Goal: Task Accomplishment & Management: Manage account settings

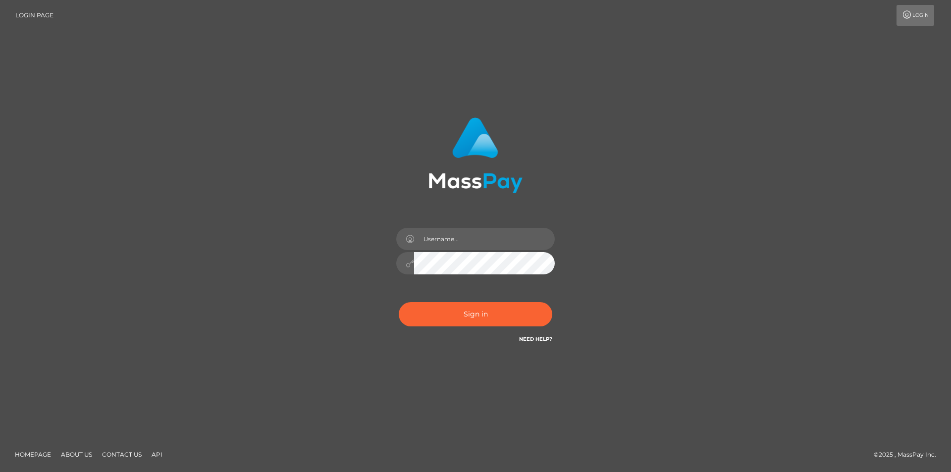
click at [375, 248] on div "Sign in" at bounding box center [476, 231] width 260 height 242
click at [442, 243] on input "text" at bounding box center [484, 239] width 141 height 22
type input "[EMAIL_ADDRESS][DOMAIN_NAME]"
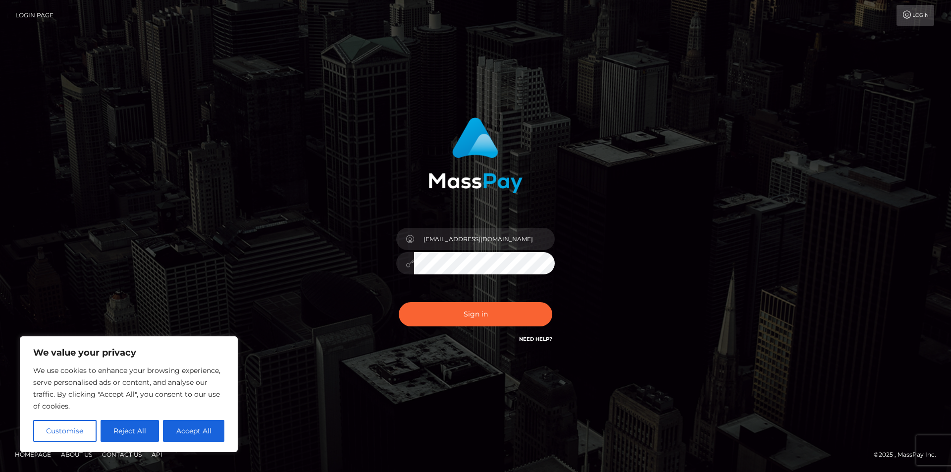
click at [399, 302] on button "Sign in" at bounding box center [476, 314] width 154 height 24
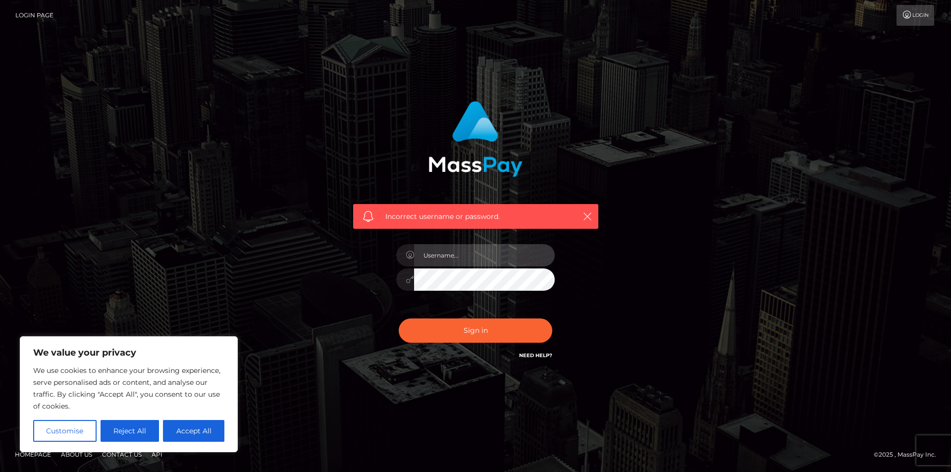
click at [465, 257] on input "text" at bounding box center [484, 255] width 141 height 22
type input "[EMAIL_ADDRESS][DOMAIN_NAME]"
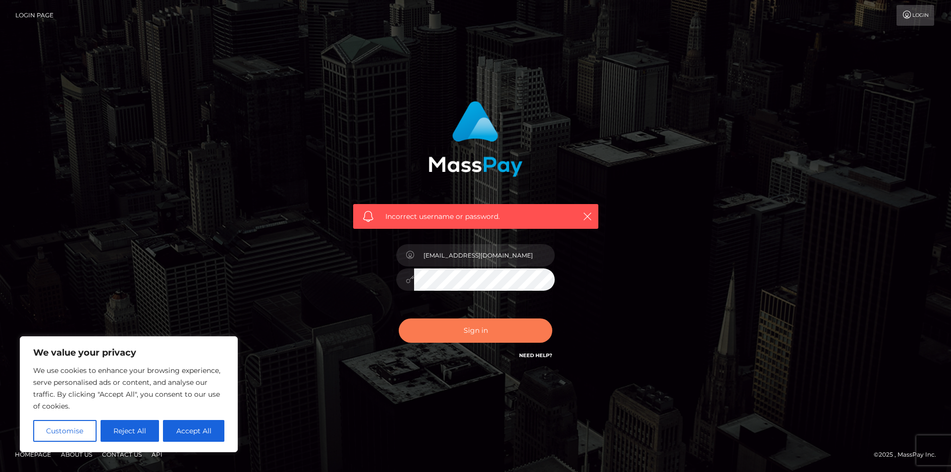
click at [488, 323] on button "Sign in" at bounding box center [476, 330] width 154 height 24
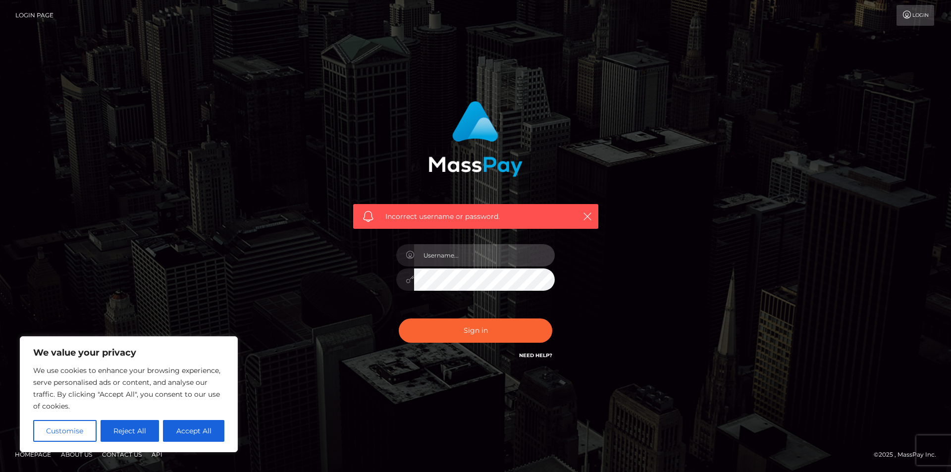
click at [490, 253] on input "text" at bounding box center [484, 255] width 141 height 22
type input "[EMAIL_ADDRESS][DOMAIN_NAME]"
click at [404, 272] on div at bounding box center [475, 277] width 158 height 19
click at [362, 275] on div "Incorrect username or password. yourmistressollie@gmail.com" at bounding box center [476, 231] width 260 height 275
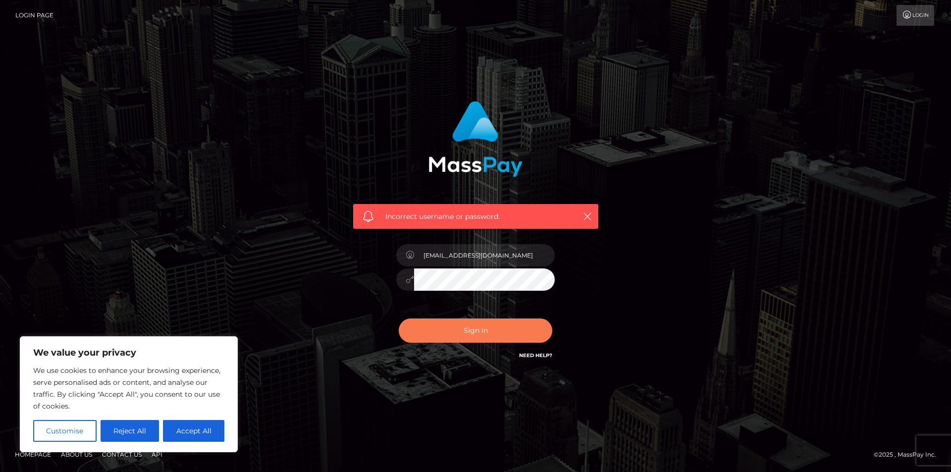
click at [424, 321] on button "Sign in" at bounding box center [476, 330] width 154 height 24
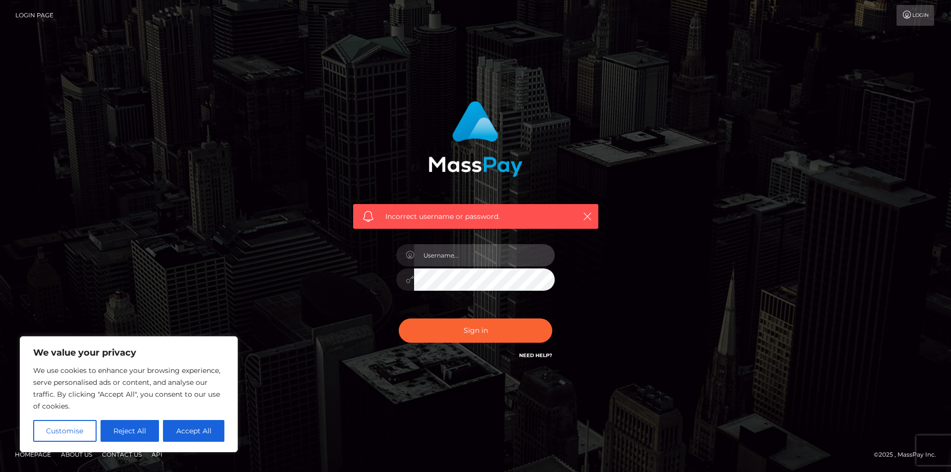
click at [452, 260] on input "text" at bounding box center [484, 255] width 141 height 22
type input "[EMAIL_ADDRESS][DOMAIN_NAME]"
click at [375, 278] on div "Incorrect username or password. [EMAIL_ADDRESS][DOMAIN_NAME]" at bounding box center [476, 231] width 260 height 275
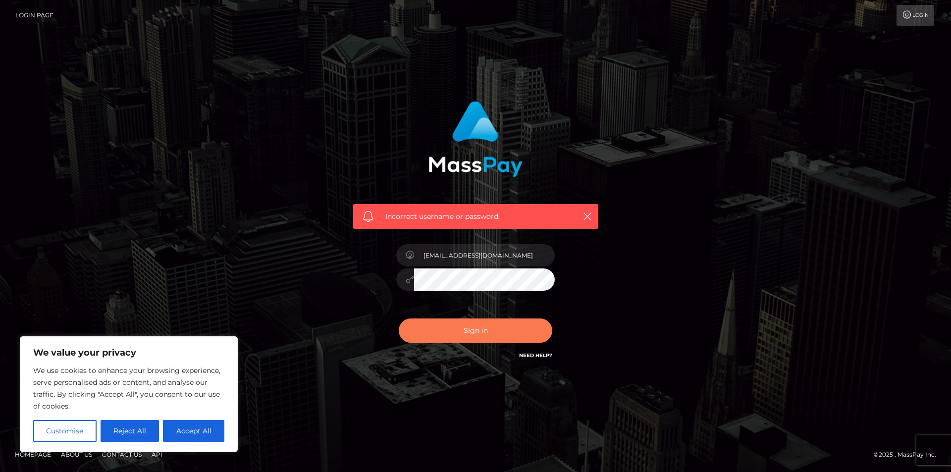
click at [424, 330] on button "Sign in" at bounding box center [476, 330] width 154 height 24
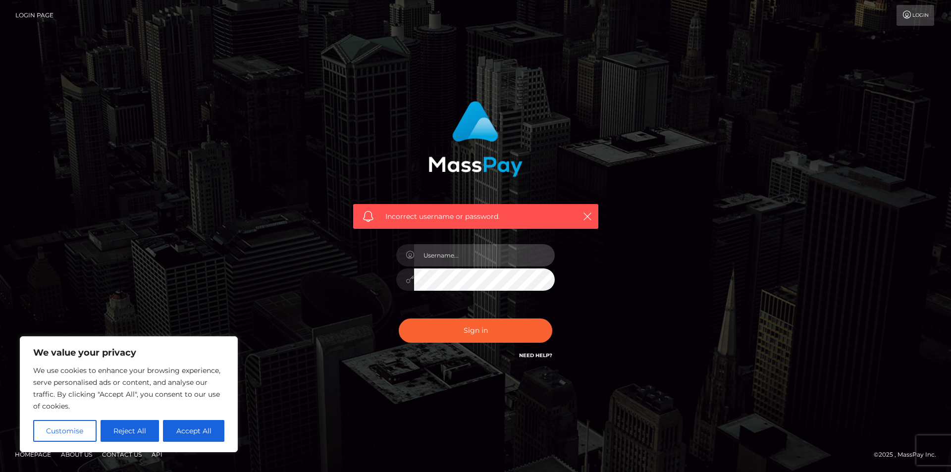
click at [456, 252] on input "text" at bounding box center [484, 255] width 141 height 22
click at [451, 261] on input "text" at bounding box center [484, 255] width 141 height 22
type input "[EMAIL_ADDRESS][DOMAIN_NAME]"
click at [395, 281] on div "yourmistressollie@gmail.com" at bounding box center [475, 275] width 173 height 76
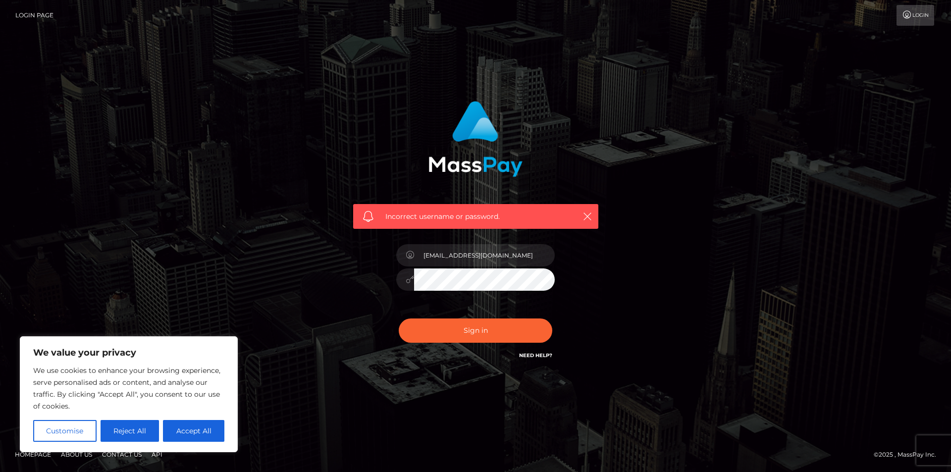
click at [368, 311] on div "Incorrect username or password. yourmistressollie@gmail.com" at bounding box center [476, 231] width 260 height 275
click at [402, 285] on div at bounding box center [475, 277] width 158 height 19
click at [399, 318] on button "Sign in" at bounding box center [476, 330] width 154 height 24
click at [441, 243] on div at bounding box center [475, 275] width 173 height 76
click at [441, 247] on input "text" at bounding box center [484, 255] width 141 height 22
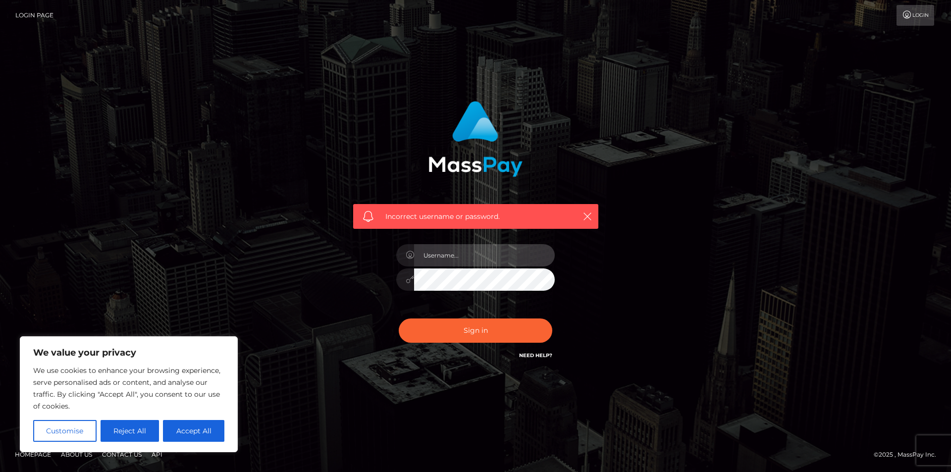
type input "[EMAIL_ADDRESS][DOMAIN_NAME]"
click at [320, 279] on div "Incorrect username or password. [EMAIL_ADDRESS][DOMAIN_NAME]" at bounding box center [475, 236] width 565 height 285
click at [399, 318] on button "Sign in" at bounding box center [476, 330] width 154 height 24
